Goal: Communication & Community: Answer question/provide support

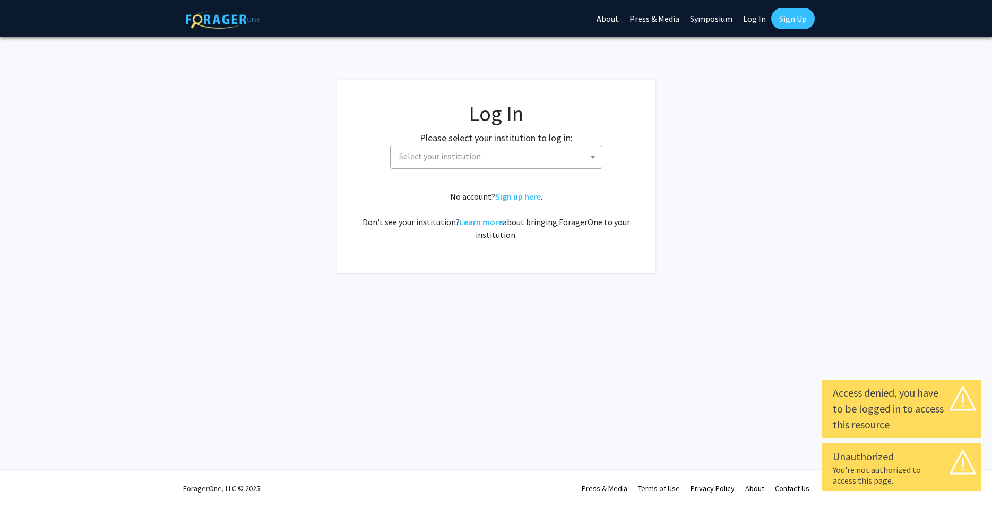
click at [566, 157] on span "Select your institution" at bounding box center [498, 156] width 207 height 22
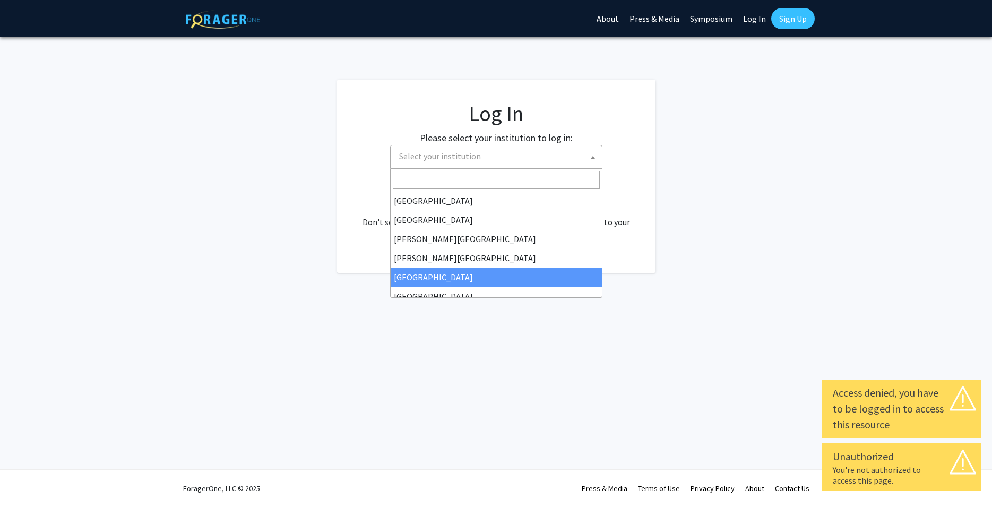
select select "6"
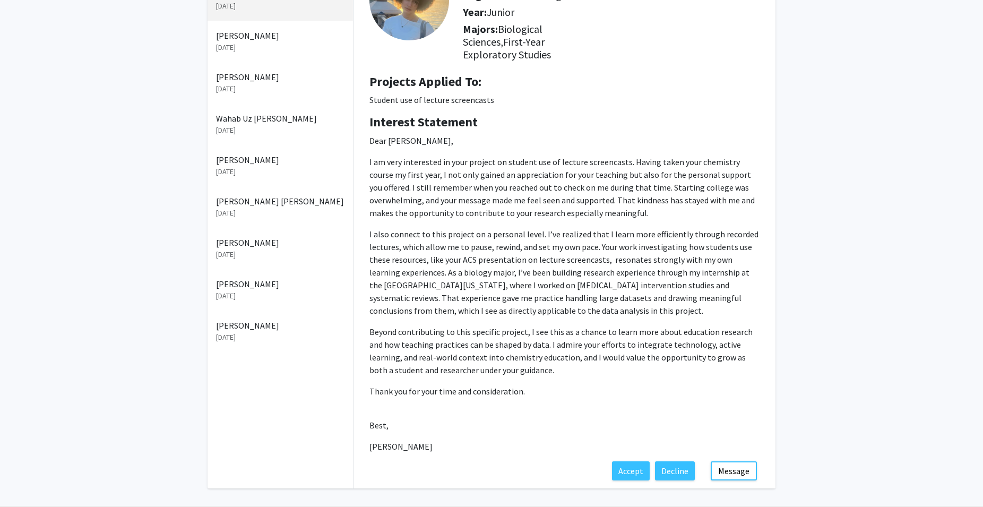
scroll to position [114, 0]
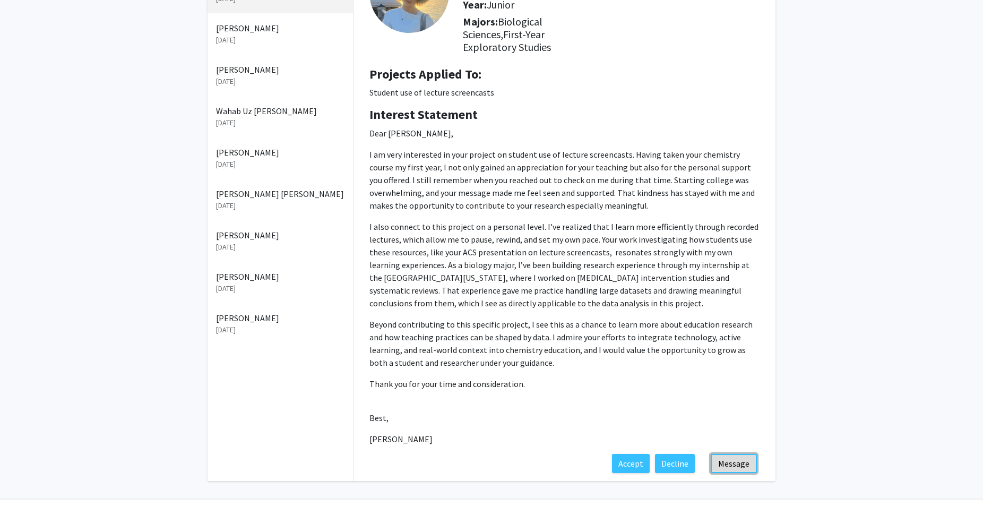
click at [735, 462] on button "Message" at bounding box center [734, 463] width 46 height 19
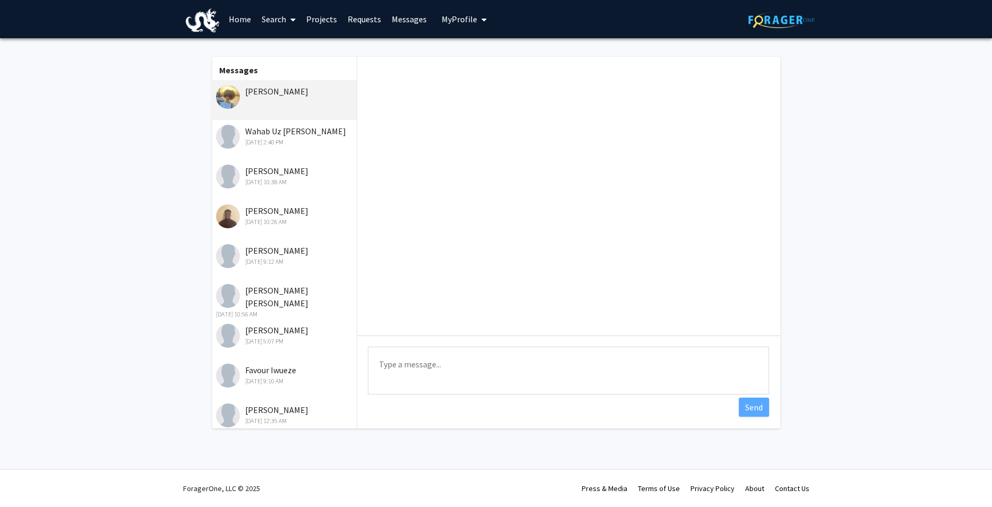
click at [484, 365] on textarea "Type a message" at bounding box center [568, 371] width 401 height 48
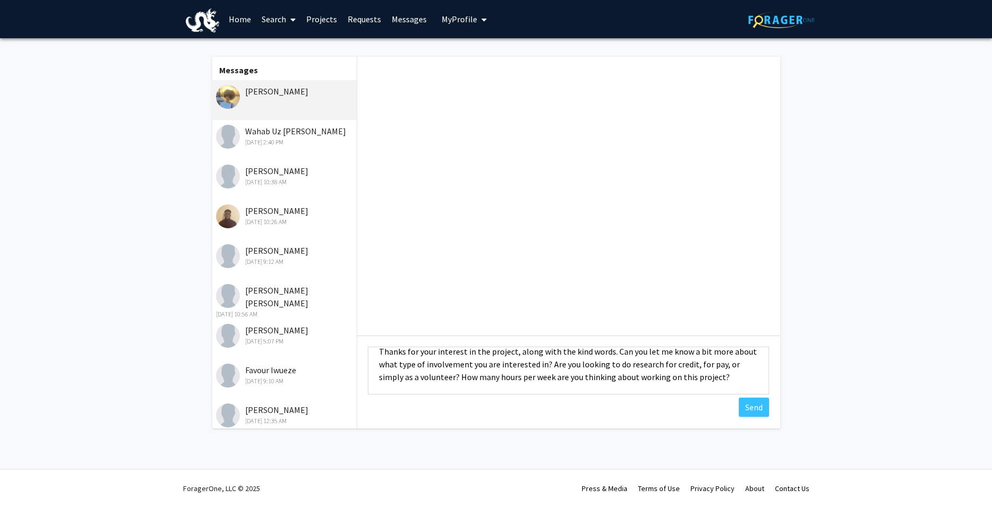
scroll to position [28, 0]
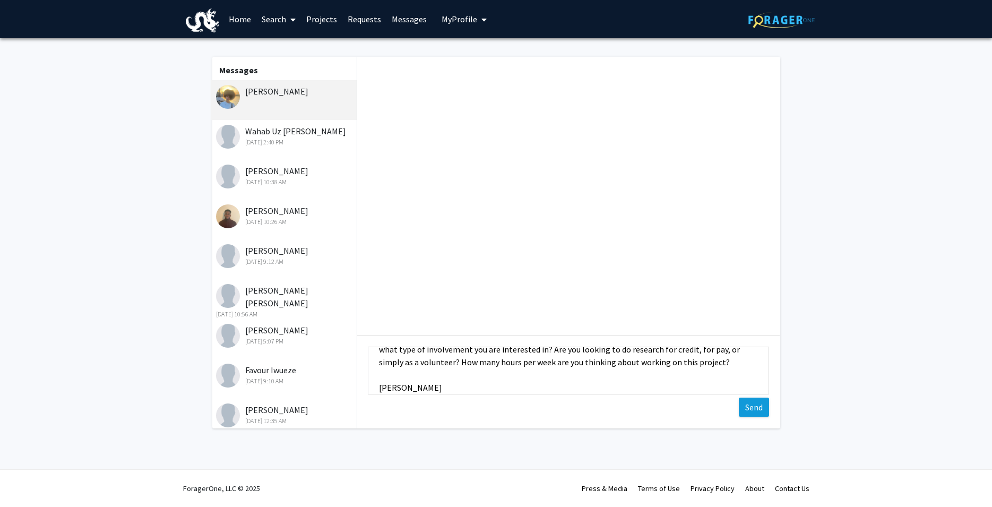
type textarea "Thanks for your interest in the project, along with the kind words. Can you let…"
click at [758, 404] on button "Send" at bounding box center [754, 407] width 30 height 19
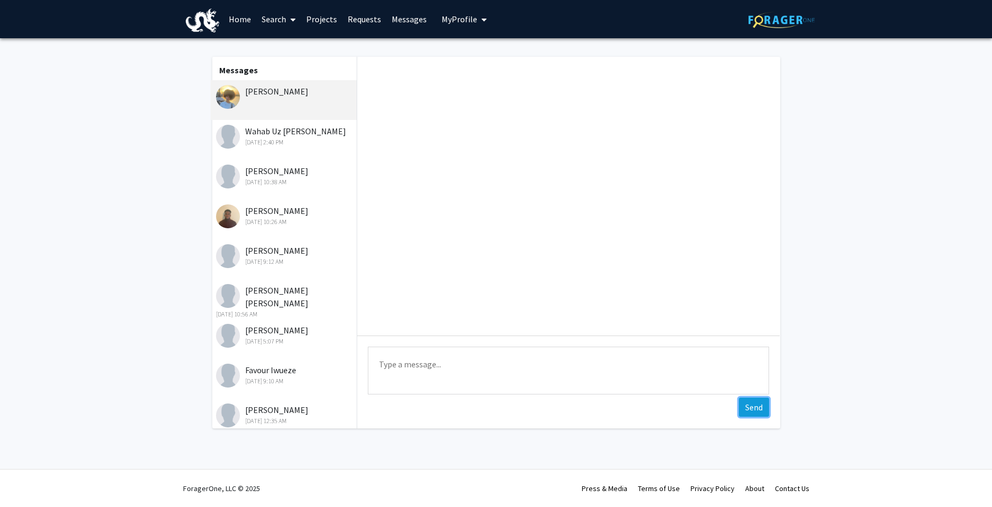
scroll to position [0, 0]
